Goal: Information Seeking & Learning: Find specific page/section

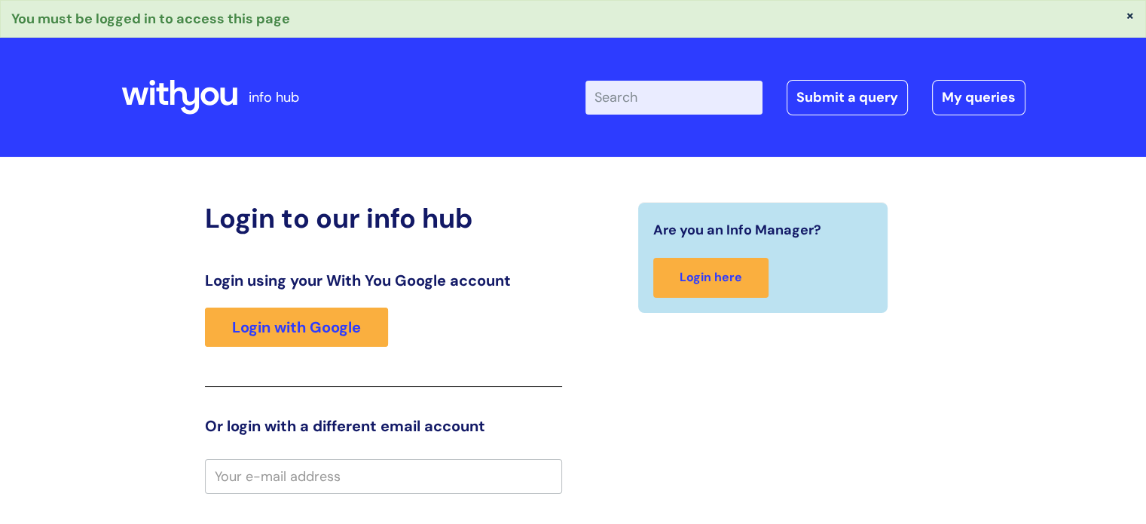
type input "[PERSON_NAME][EMAIL_ADDRESS][PERSON_NAME][DOMAIN_NAME]"
click at [655, 96] on input "Enter your search term here..." at bounding box center [673, 97] width 177 height 33
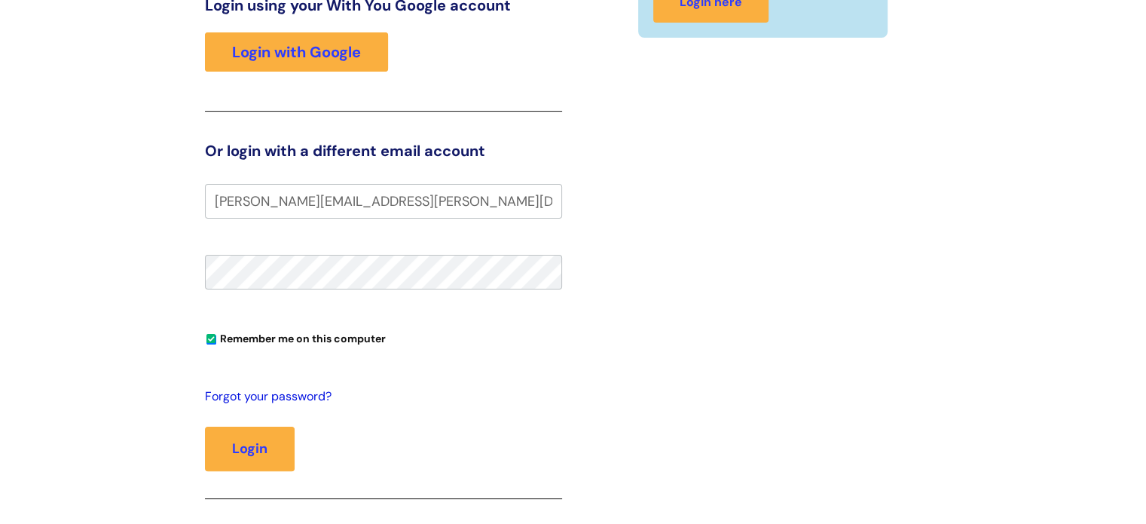
scroll to position [301, 0]
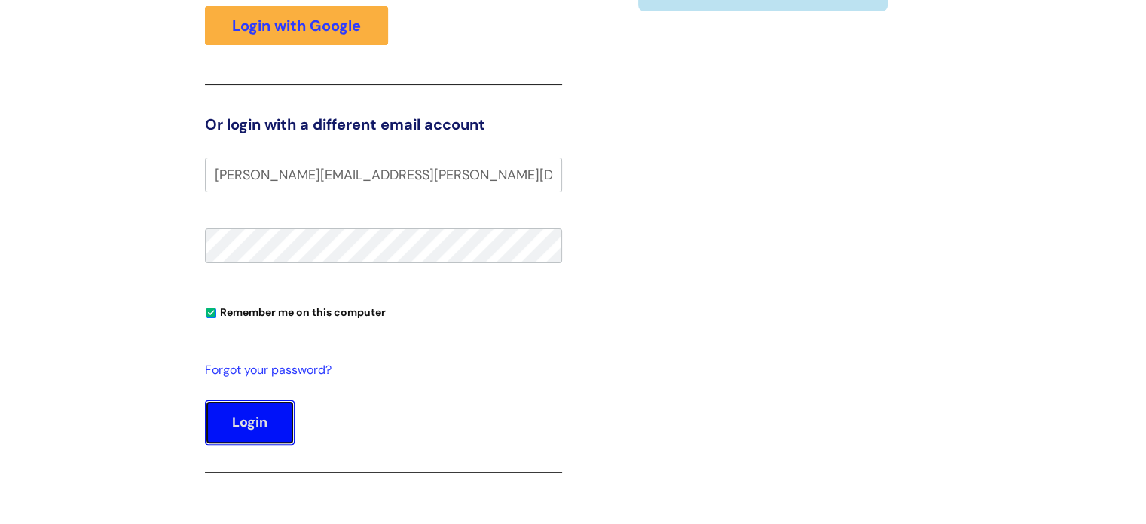
click at [257, 411] on button "Login" at bounding box center [250, 422] width 90 height 44
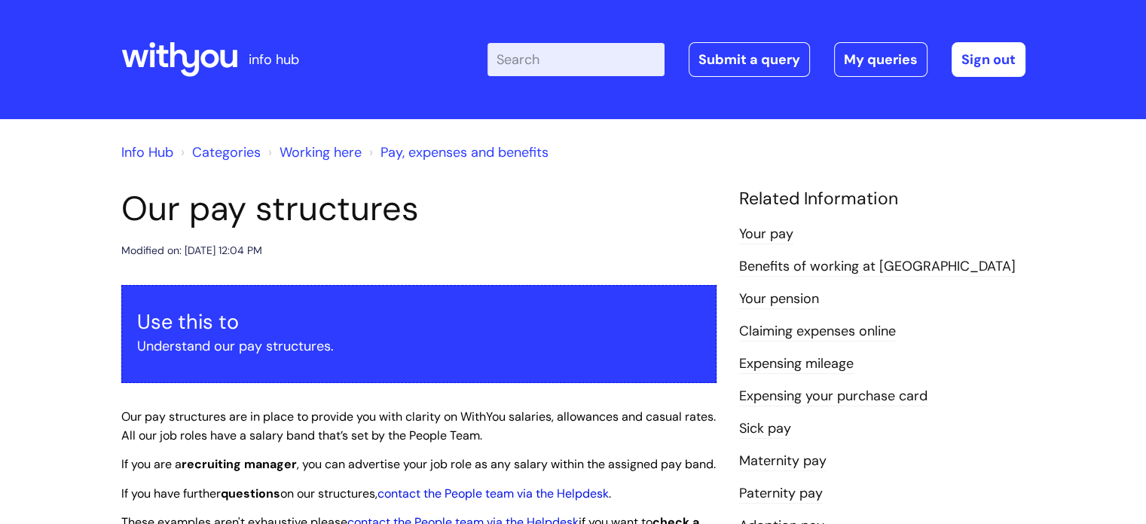
click at [603, 62] on input "Enter your search term here..." at bounding box center [575, 59] width 177 height 33
type input "new contract form"
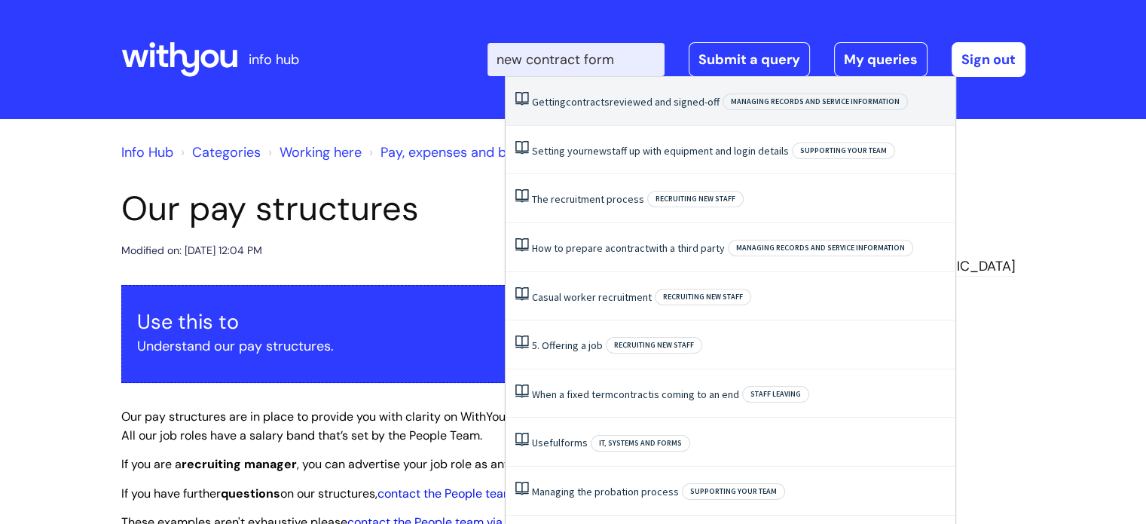
click at [661, 97] on link "Getting contracts reviewed and signed-off" at bounding box center [626, 102] width 188 height 14
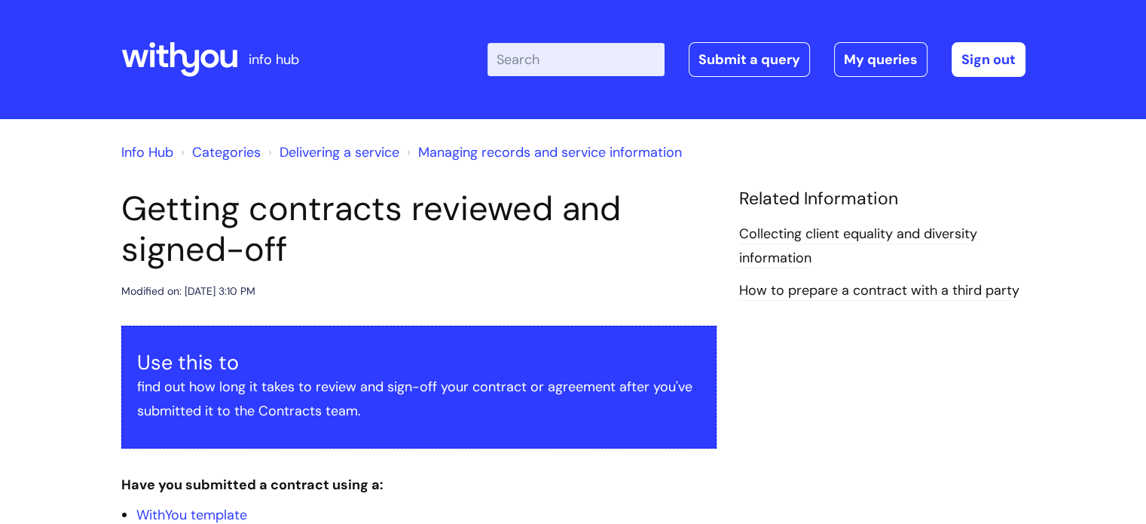
click at [560, 60] on input "Enter your search term here..." at bounding box center [575, 59] width 177 height 33
type input "ncf"
click button "Search" at bounding box center [0, 0] width 0 height 0
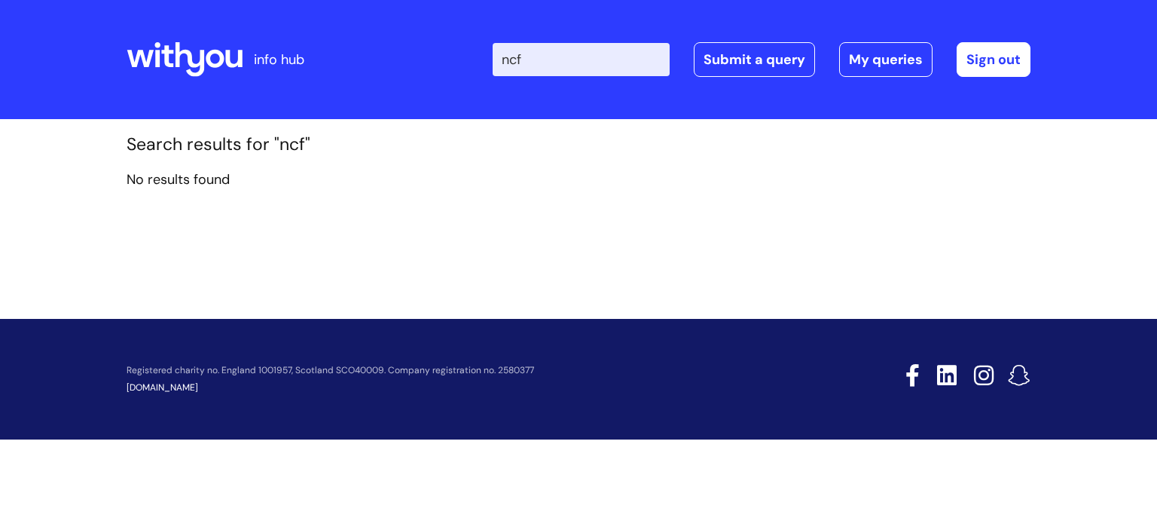
click at [552, 63] on input "ncf" at bounding box center [581, 59] width 177 height 33
type input "n"
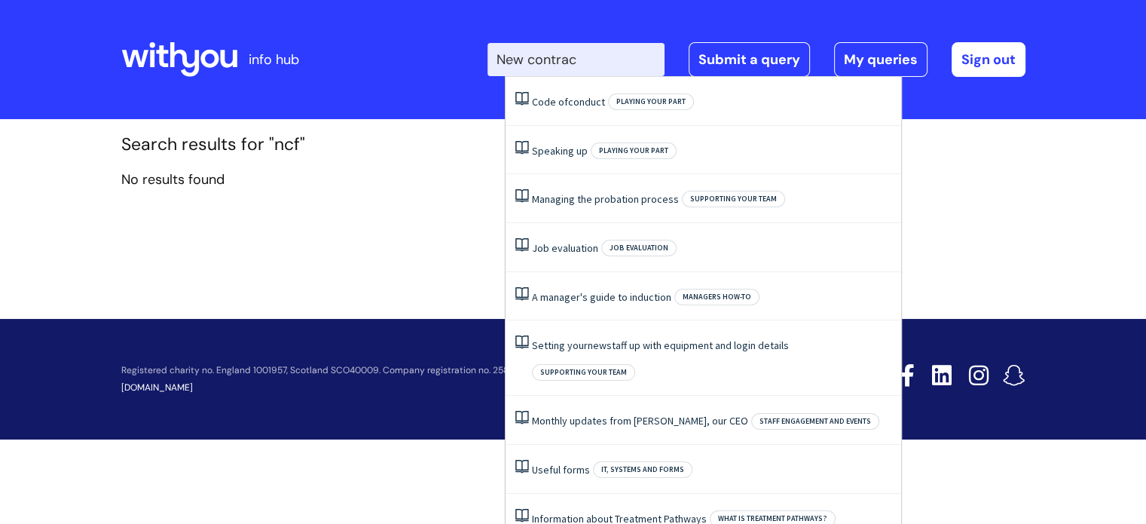
type input "New contract"
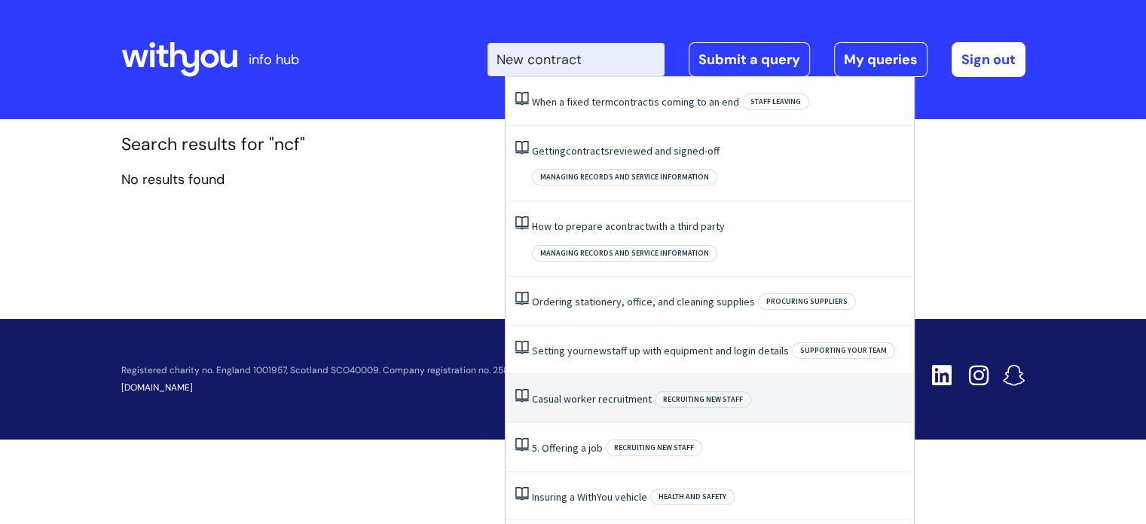
click at [621, 392] on link "Casual worker recruitment" at bounding box center [592, 399] width 120 height 14
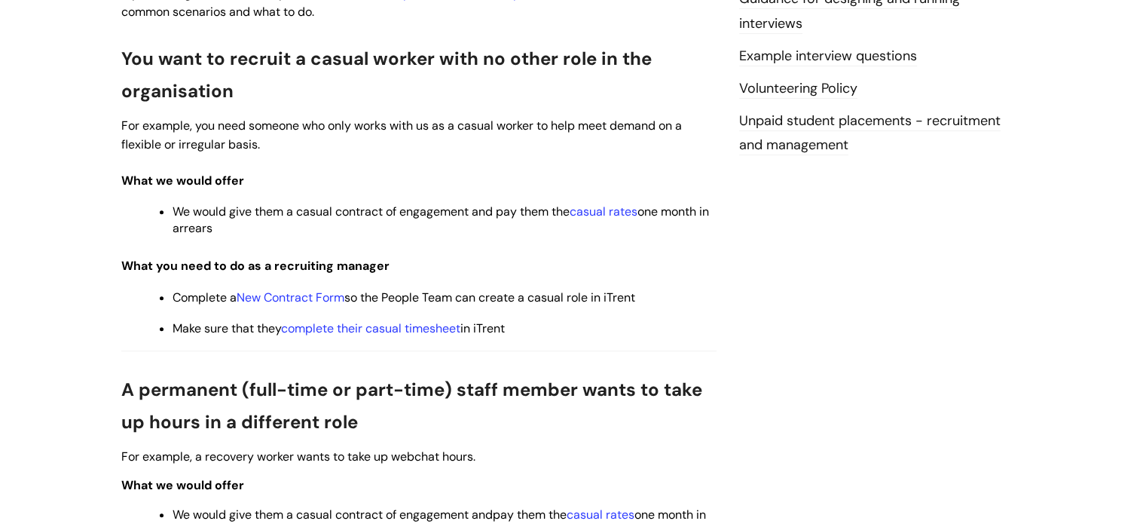
scroll to position [527, 0]
click at [323, 298] on link "New Contract Form" at bounding box center [291, 297] width 108 height 16
